Goal: Check status: Check status

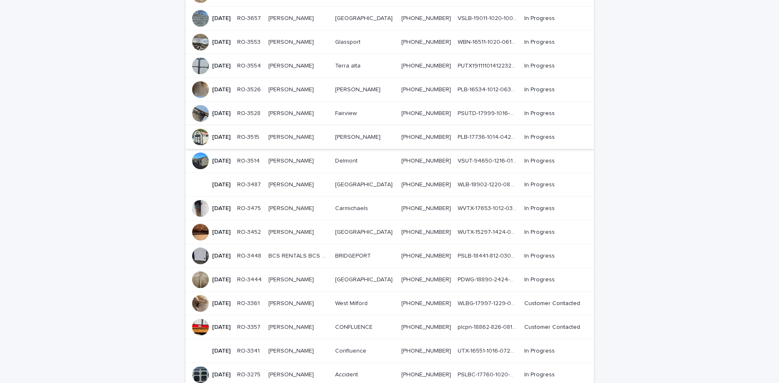
scroll to position [385, 0]
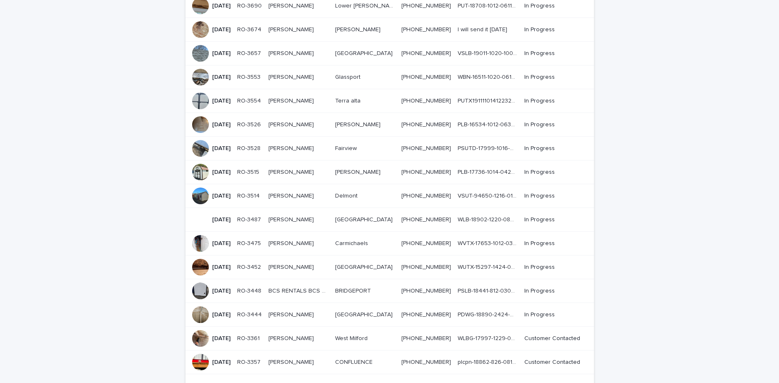
click at [305, 286] on p "BCS RENTALS BCS RENTALS" at bounding box center [298, 290] width 61 height 9
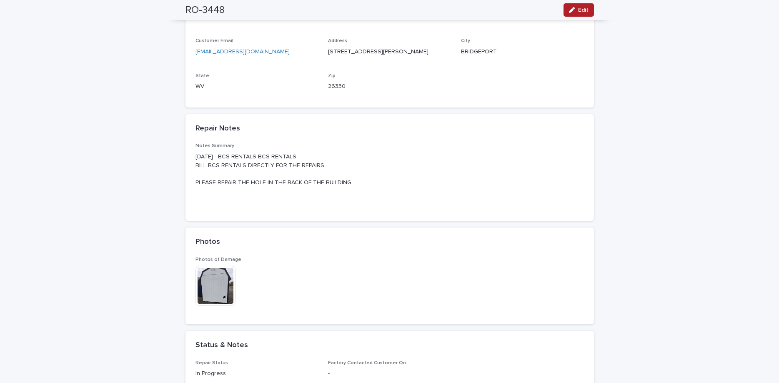
scroll to position [315, 0]
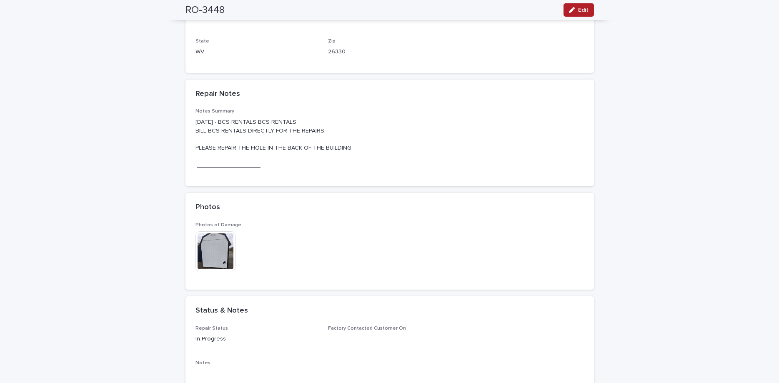
click at [218, 246] on img at bounding box center [215, 251] width 40 height 40
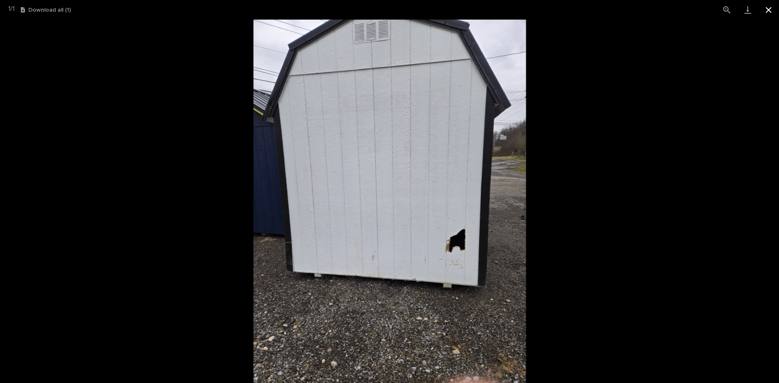
click at [767, 7] on button "Close gallery" at bounding box center [768, 10] width 21 height 20
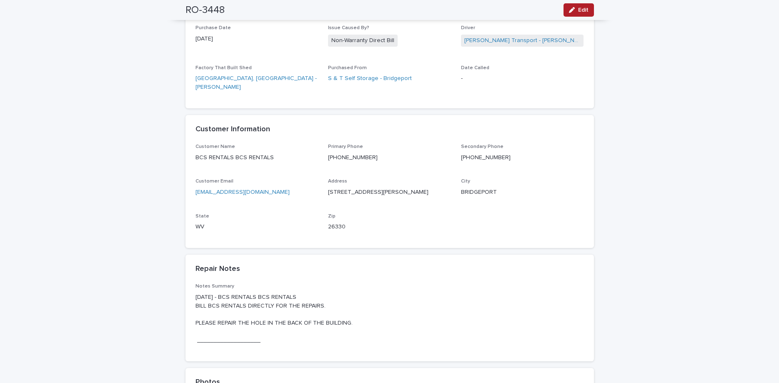
scroll to position [0, 0]
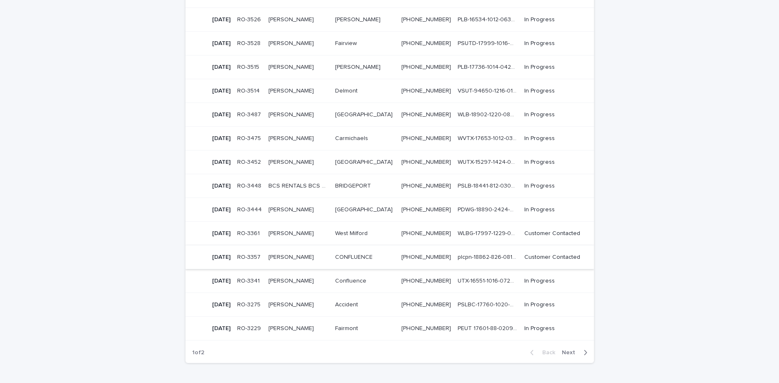
scroll to position [525, 0]
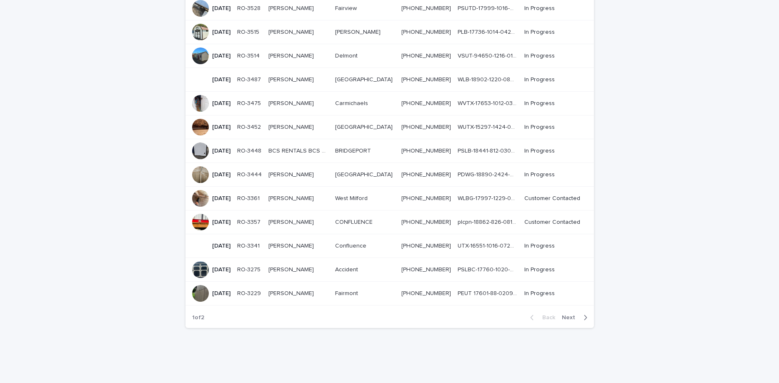
click at [223, 290] on p "[DATE]" at bounding box center [221, 293] width 18 height 7
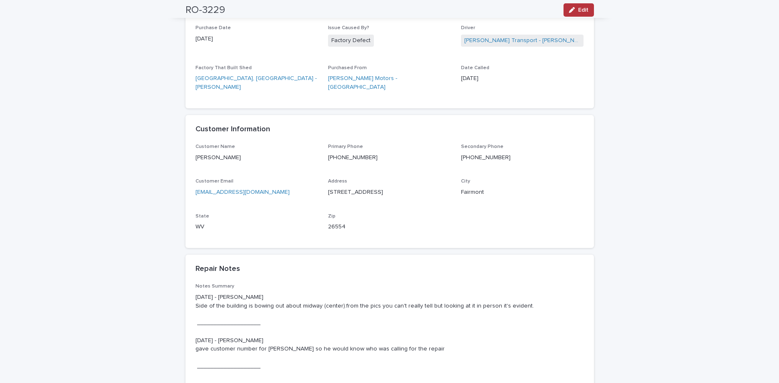
scroll to position [280, 0]
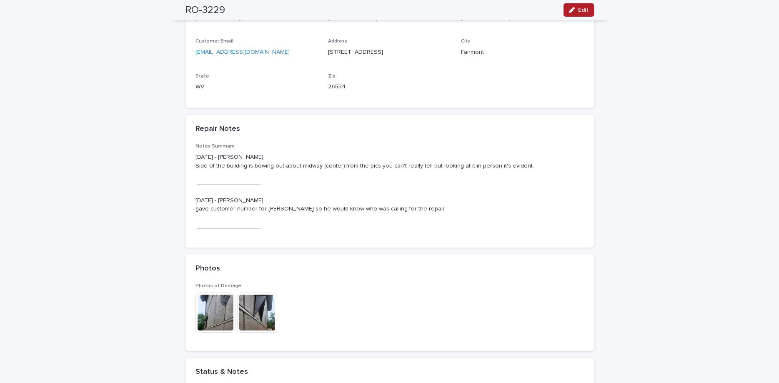
click at [225, 311] on img at bounding box center [215, 313] width 40 height 40
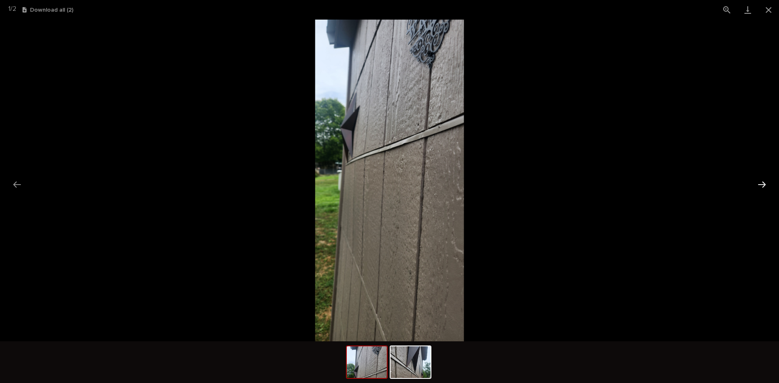
click at [759, 185] on button "Next slide" at bounding box center [762, 184] width 18 height 16
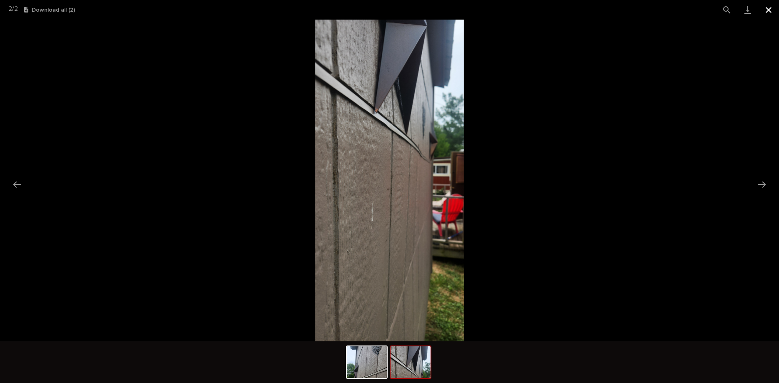
click at [766, 7] on button "Close gallery" at bounding box center [768, 10] width 21 height 20
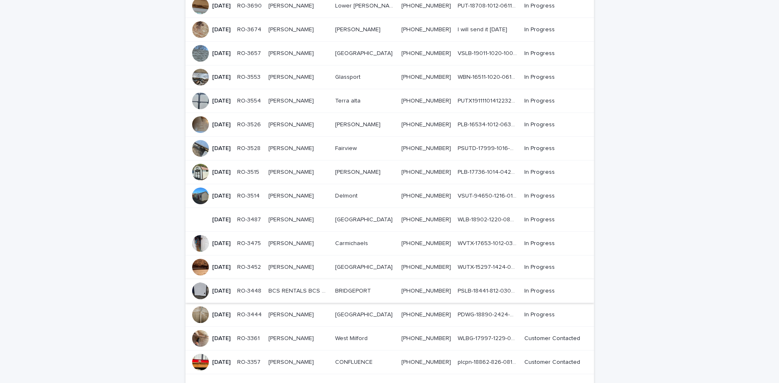
scroll to position [315, 0]
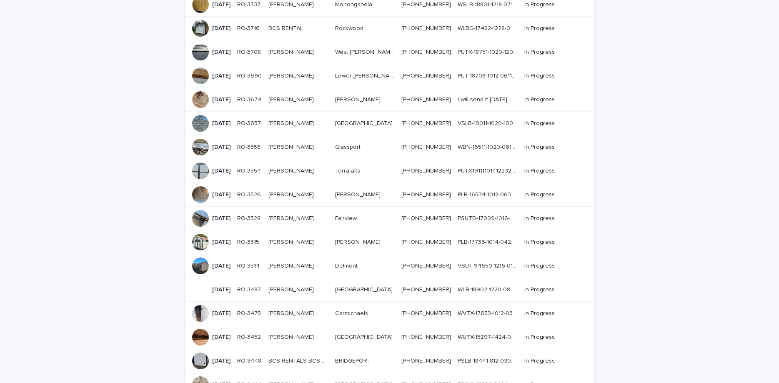
click at [305, 237] on p "[PERSON_NAME]" at bounding box center [291, 241] width 47 height 9
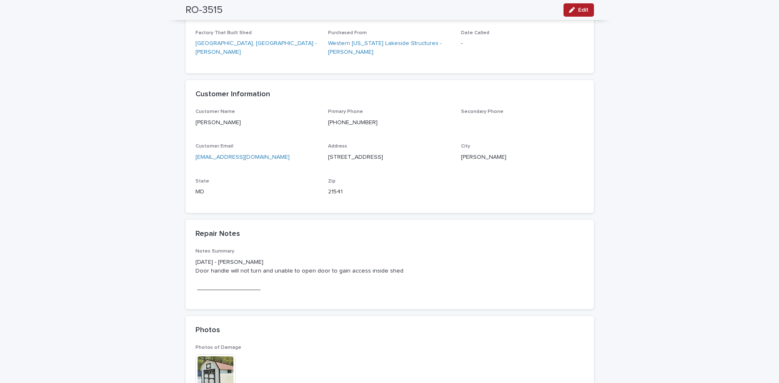
scroll to position [315, 0]
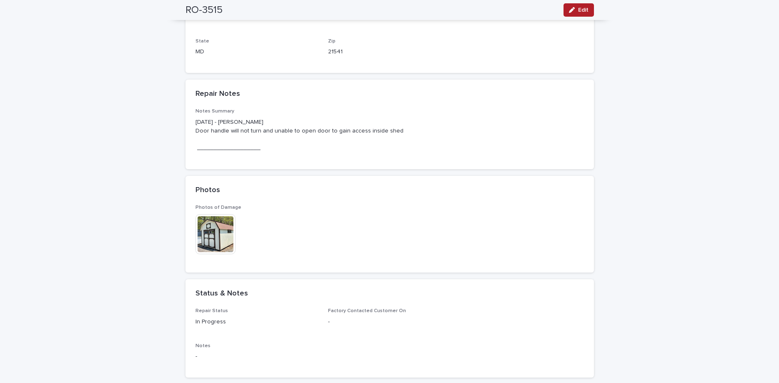
click at [224, 242] on img at bounding box center [215, 234] width 40 height 40
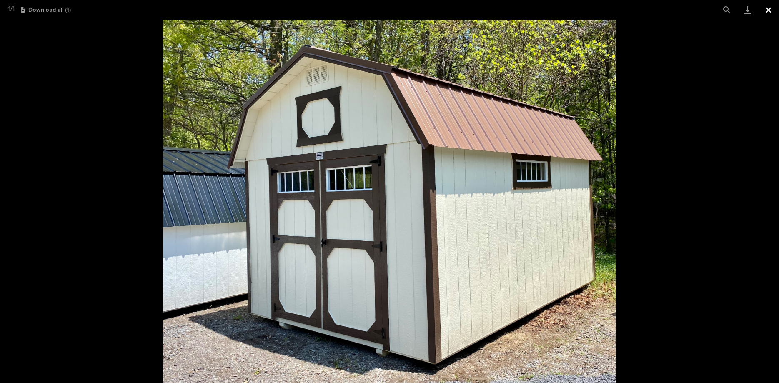
click at [765, 8] on button "Close gallery" at bounding box center [768, 10] width 21 height 20
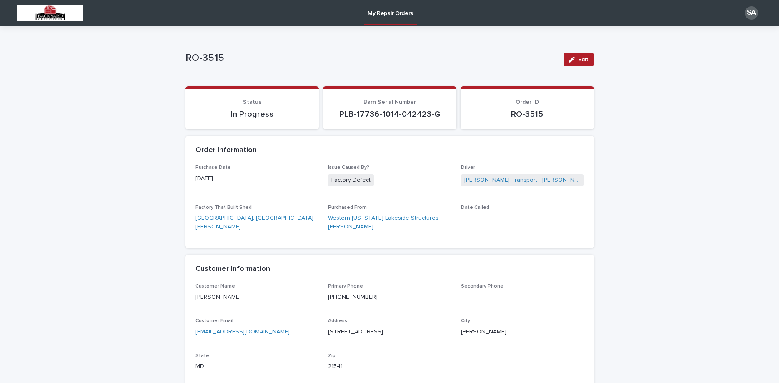
scroll to position [0, 0]
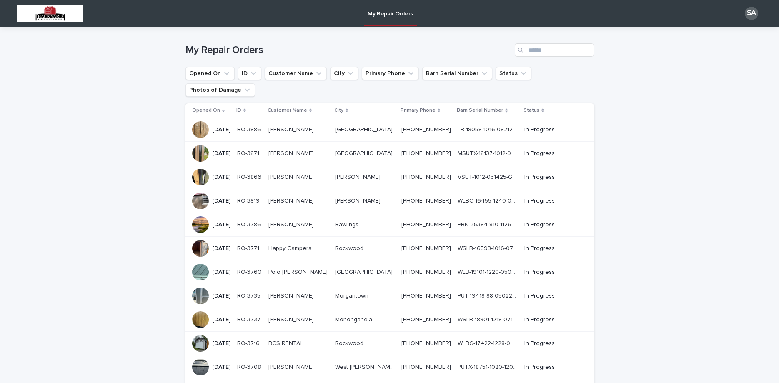
click at [309, 125] on p "[PERSON_NAME]" at bounding box center [291, 129] width 47 height 9
